Goal: Task Accomplishment & Management: Manage account settings

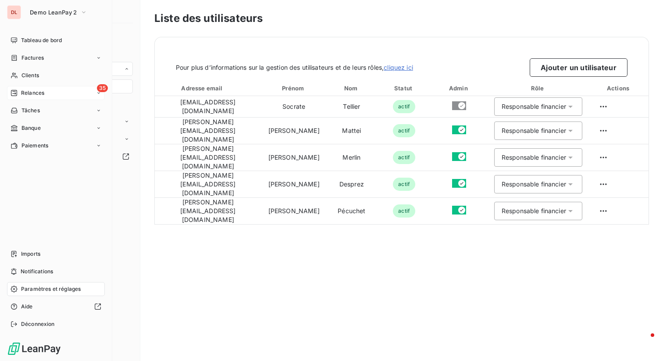
click at [33, 91] on span "Relances" at bounding box center [32, 93] width 23 height 8
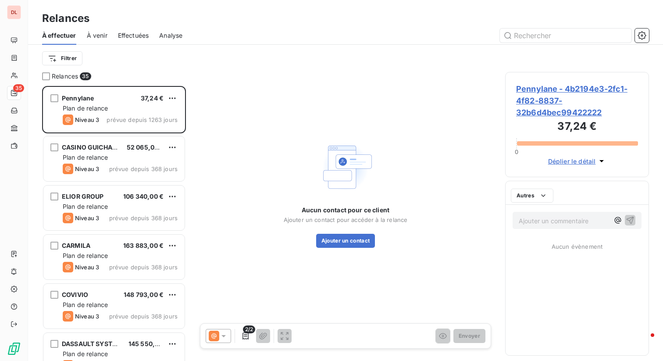
scroll to position [275, 144]
click at [131, 39] on span "Effectuées" at bounding box center [133, 35] width 31 height 9
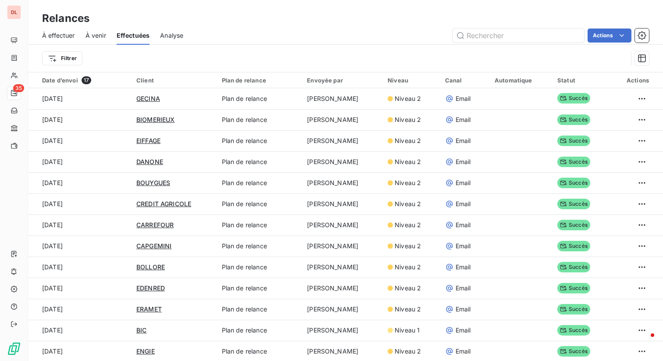
click at [62, 50] on div "Filtrer" at bounding box center [335, 58] width 586 height 17
click at [65, 61] on html "DL 35 Relances À effectuer À venir Effectuées Analyse Actions Filtrer Date d’en…" at bounding box center [331, 180] width 663 height 361
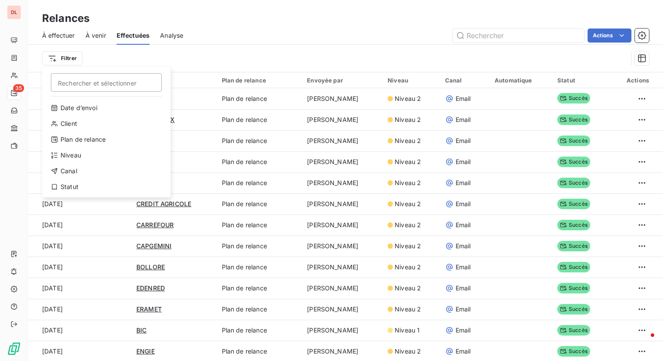
click at [7, 13] on html "DL 35 Relances À effectuer À venir Effectuées Analyse Actions Filtrer Recherche…" at bounding box center [331, 180] width 663 height 361
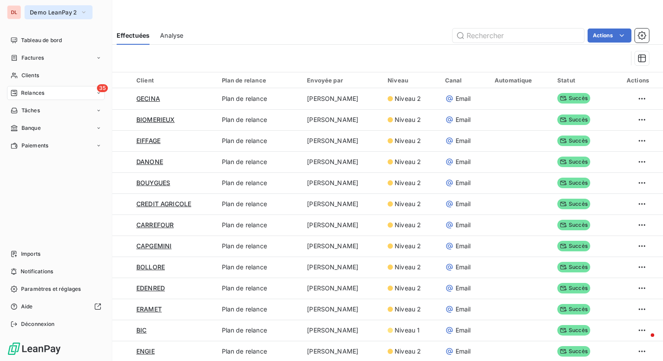
click at [55, 9] on span "Demo LeanPay 2" at bounding box center [53, 12] width 47 height 7
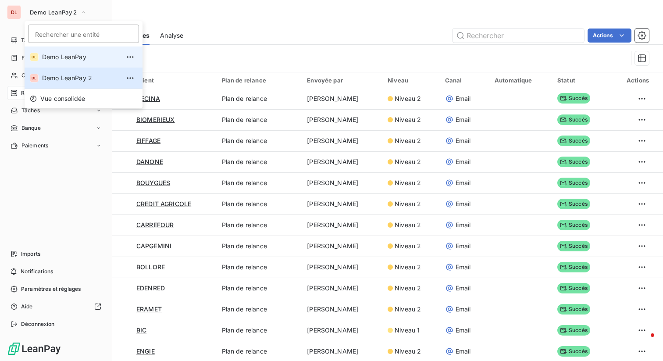
click at [61, 56] on span "Demo LeanPay" at bounding box center [81, 57] width 78 height 9
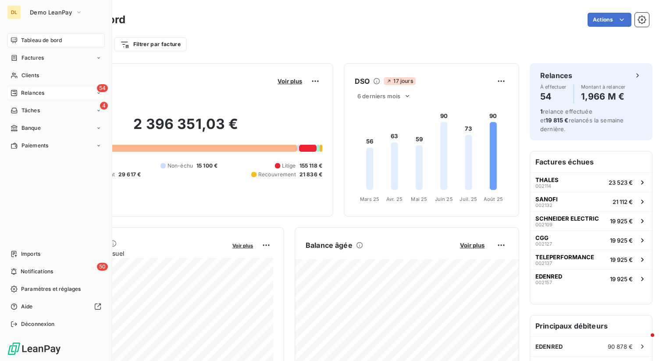
click at [41, 95] on span "Relances" at bounding box center [32, 93] width 23 height 8
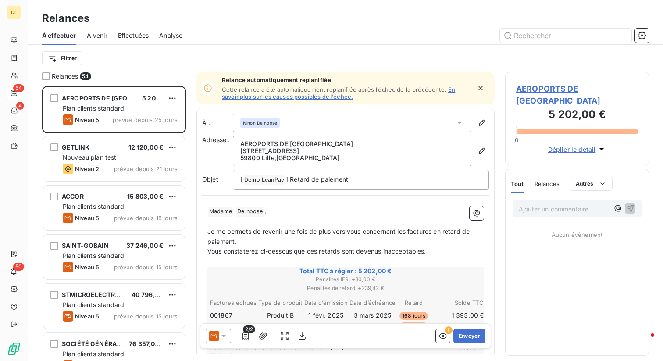
scroll to position [275, 144]
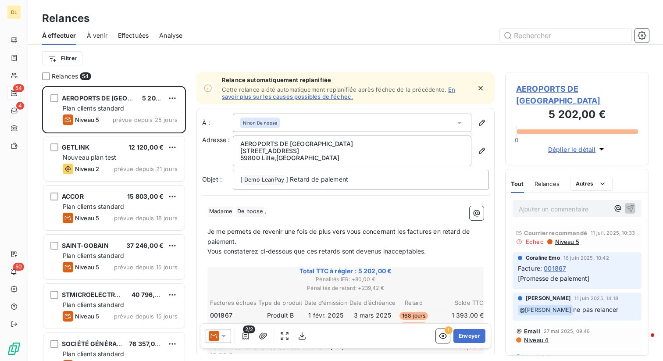
click at [135, 34] on span "Effectuées" at bounding box center [133, 35] width 31 height 9
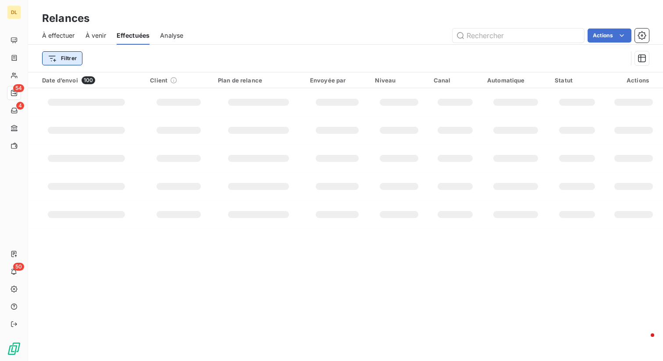
click at [71, 60] on html "DL 54 4 50 Relances À effectuer À venir Effectuées Analyse Actions Filtrer Date…" at bounding box center [331, 180] width 663 height 361
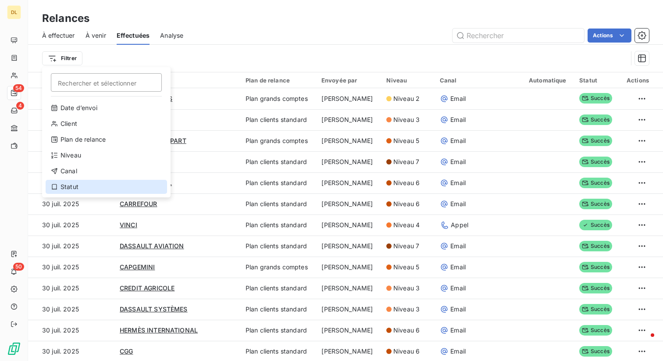
click at [87, 185] on div "Statut" at bounding box center [106, 187] width 121 height 14
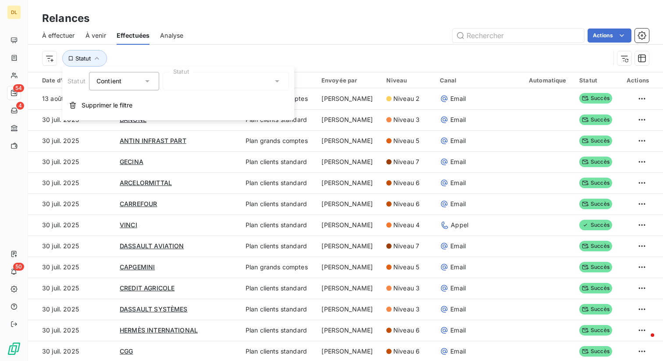
click at [211, 82] on div at bounding box center [226, 81] width 126 height 18
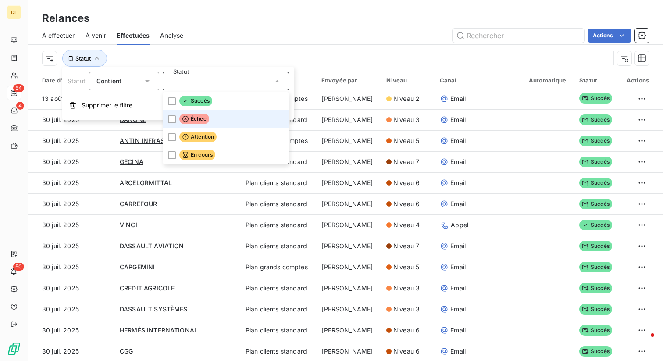
click at [207, 115] on span "Échec" at bounding box center [194, 119] width 30 height 11
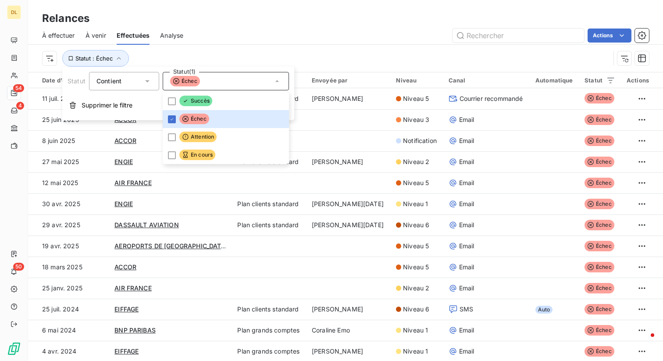
click at [334, 40] on div "Actions" at bounding box center [421, 36] width 455 height 14
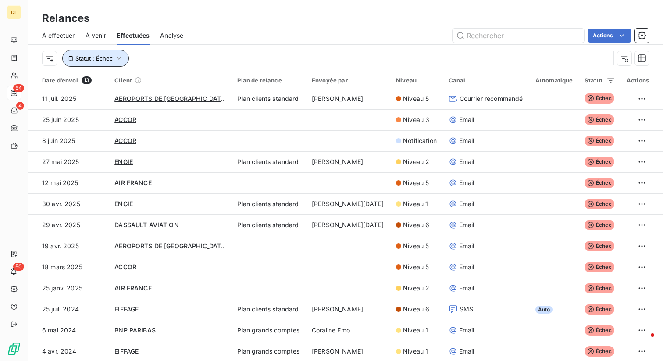
click at [115, 60] on icon "button" at bounding box center [118, 58] width 9 height 9
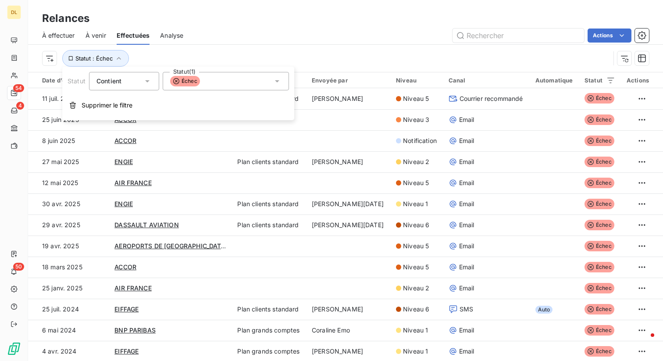
click at [224, 82] on div "Échec" at bounding box center [226, 81] width 126 height 18
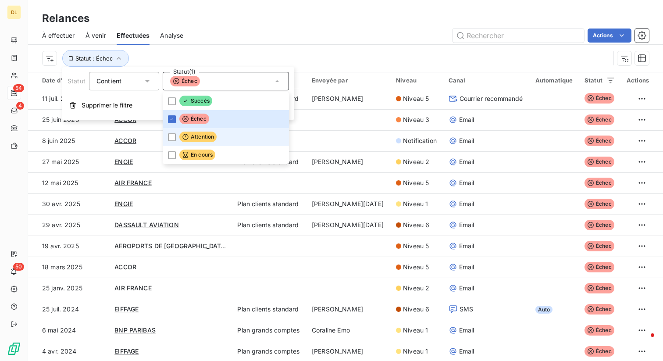
click at [207, 140] on span "Attention" at bounding box center [197, 137] width 37 height 11
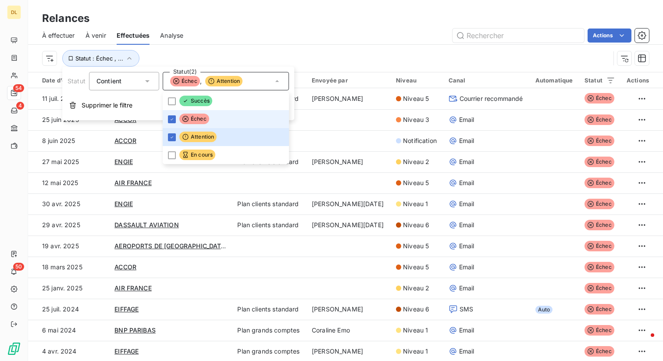
click at [200, 118] on span "Échec" at bounding box center [194, 119] width 30 height 11
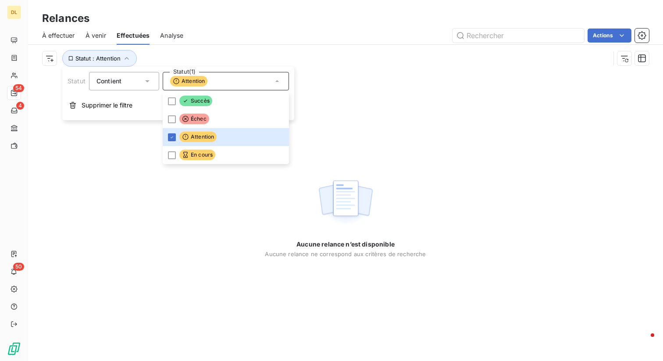
click at [253, 36] on div "Actions" at bounding box center [421, 36] width 455 height 14
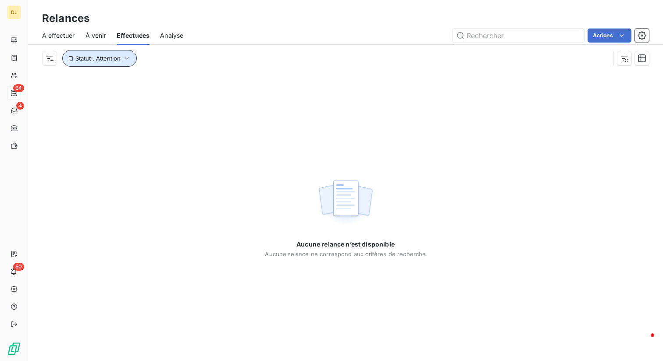
click at [107, 62] on button "Statut : Attention" at bounding box center [99, 58] width 75 height 17
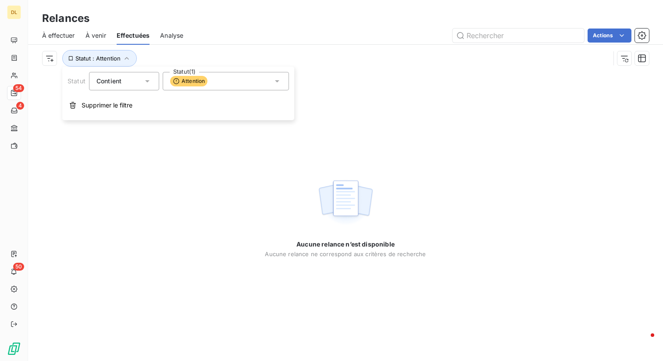
click at [212, 86] on div "Attention" at bounding box center [226, 81] width 126 height 18
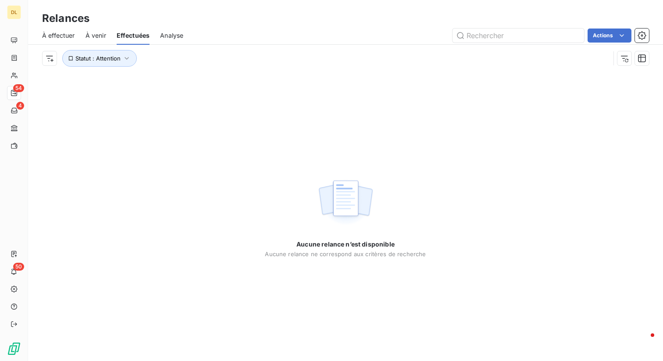
click at [111, 150] on div "Aucune relance n’est disponible Aucune relance ne correspond aux critères de re…" at bounding box center [345, 216] width 635 height 289
click at [87, 62] on button "Statut : Attention" at bounding box center [99, 58] width 75 height 17
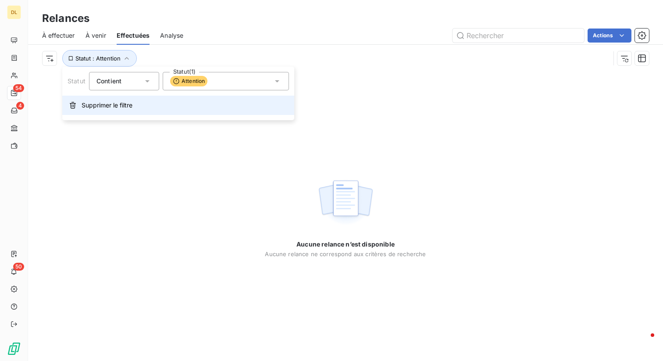
click at [97, 107] on span "Supprimer le filtre" at bounding box center [107, 105] width 51 height 9
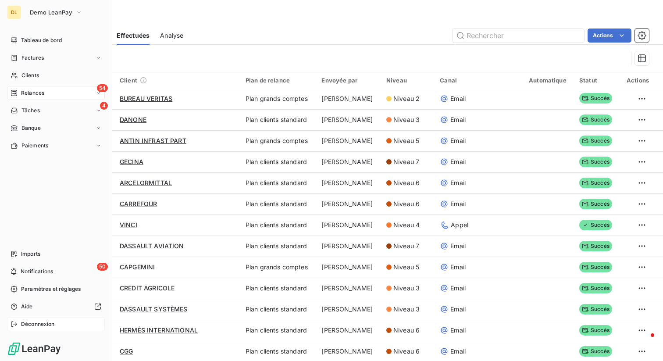
click at [29, 329] on div "Déconnexion" at bounding box center [56, 324] width 98 height 14
